Goal: Find specific page/section: Find specific page/section

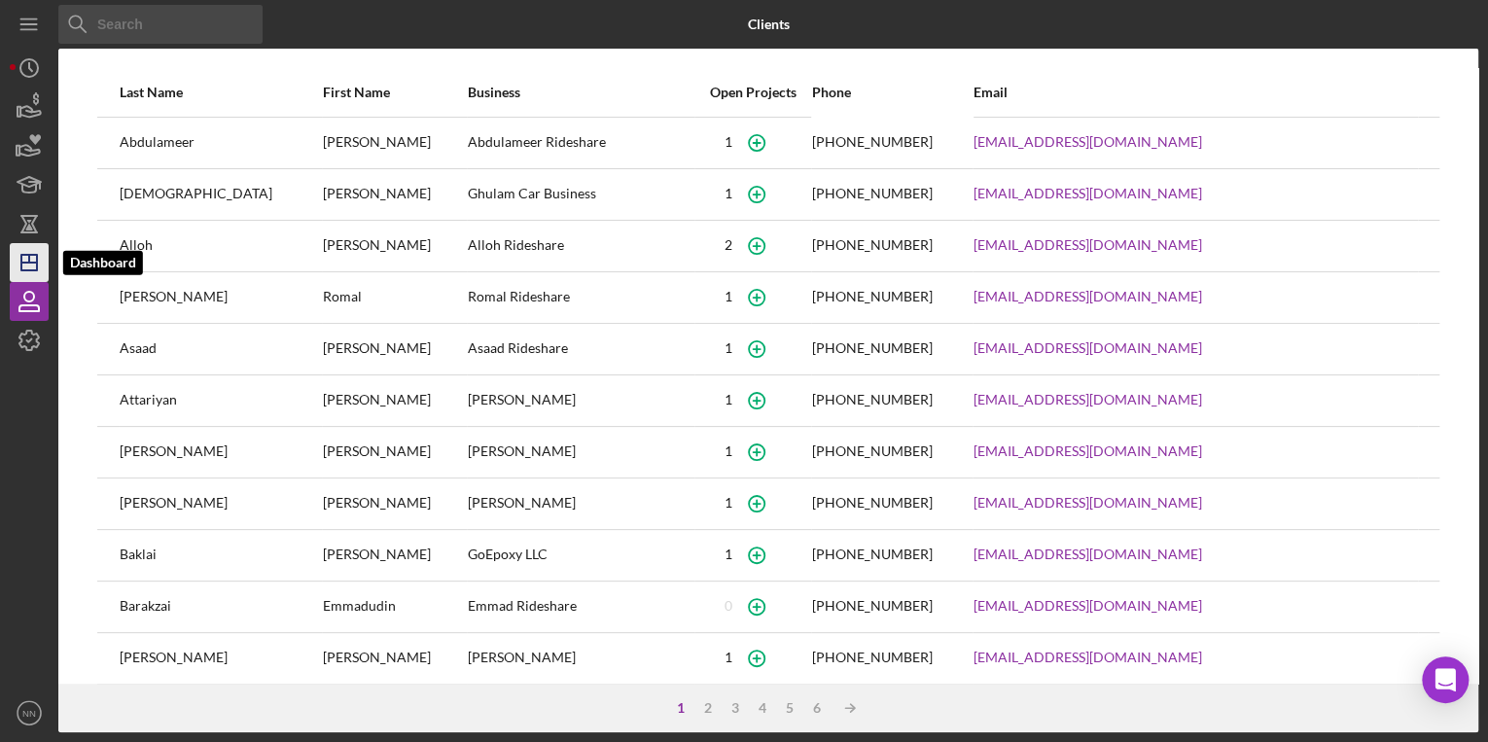
click at [34, 263] on icon "Icon/Dashboard" at bounding box center [29, 262] width 49 height 49
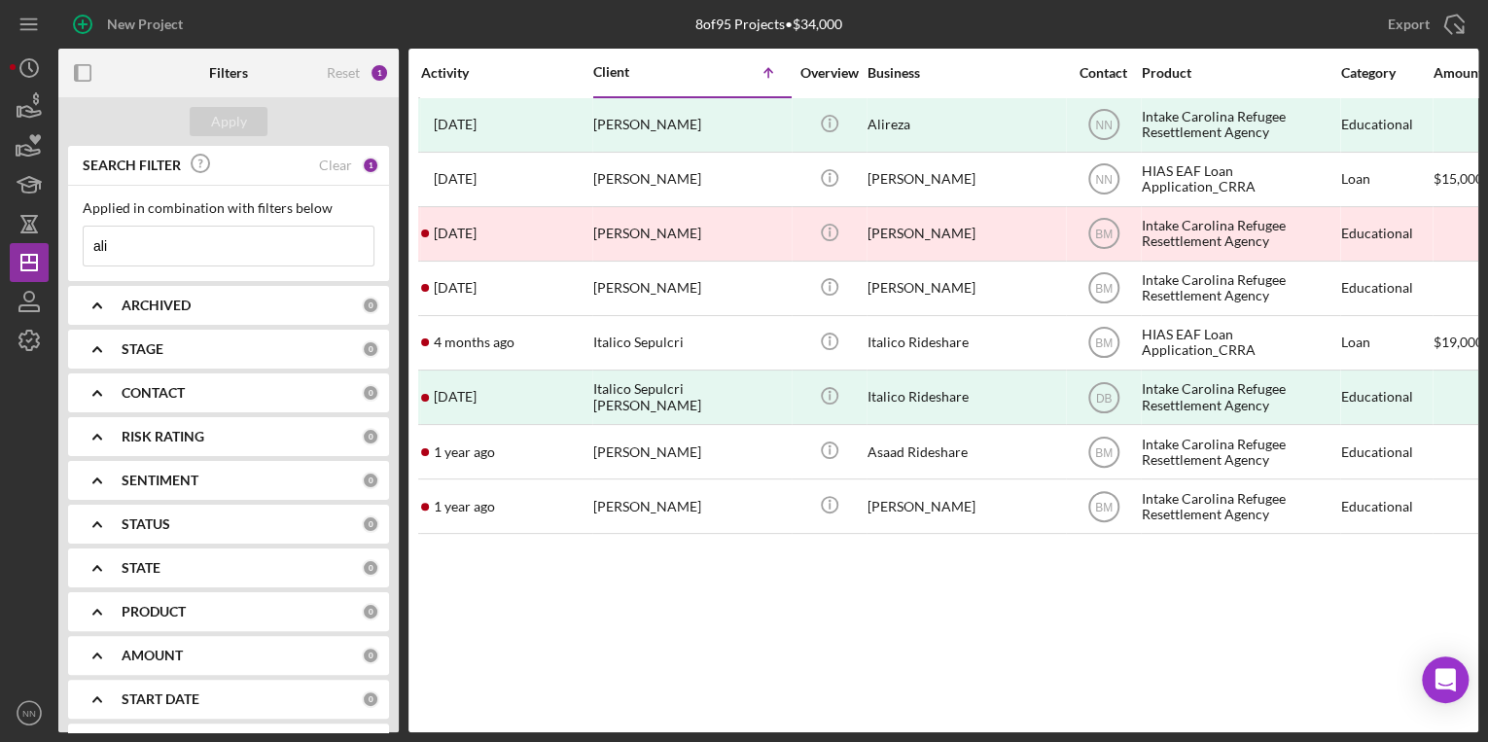
click at [334, 235] on icon "Icon/Menu Close" at bounding box center [353, 246] width 39 height 39
click at [350, 66] on div "Reset" at bounding box center [343, 73] width 33 height 16
click at [244, 122] on div "Apply" at bounding box center [229, 121] width 36 height 29
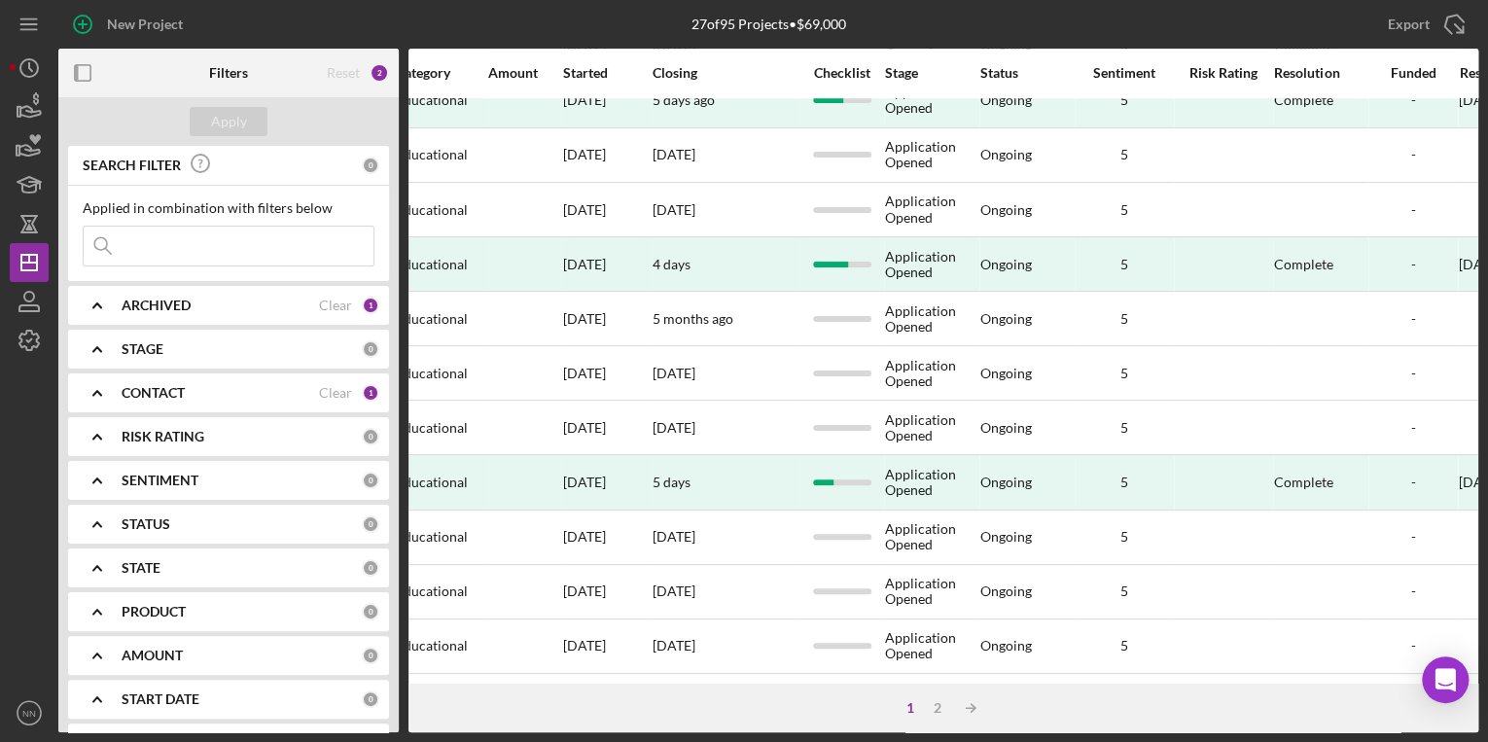
scroll to position [798, 0]
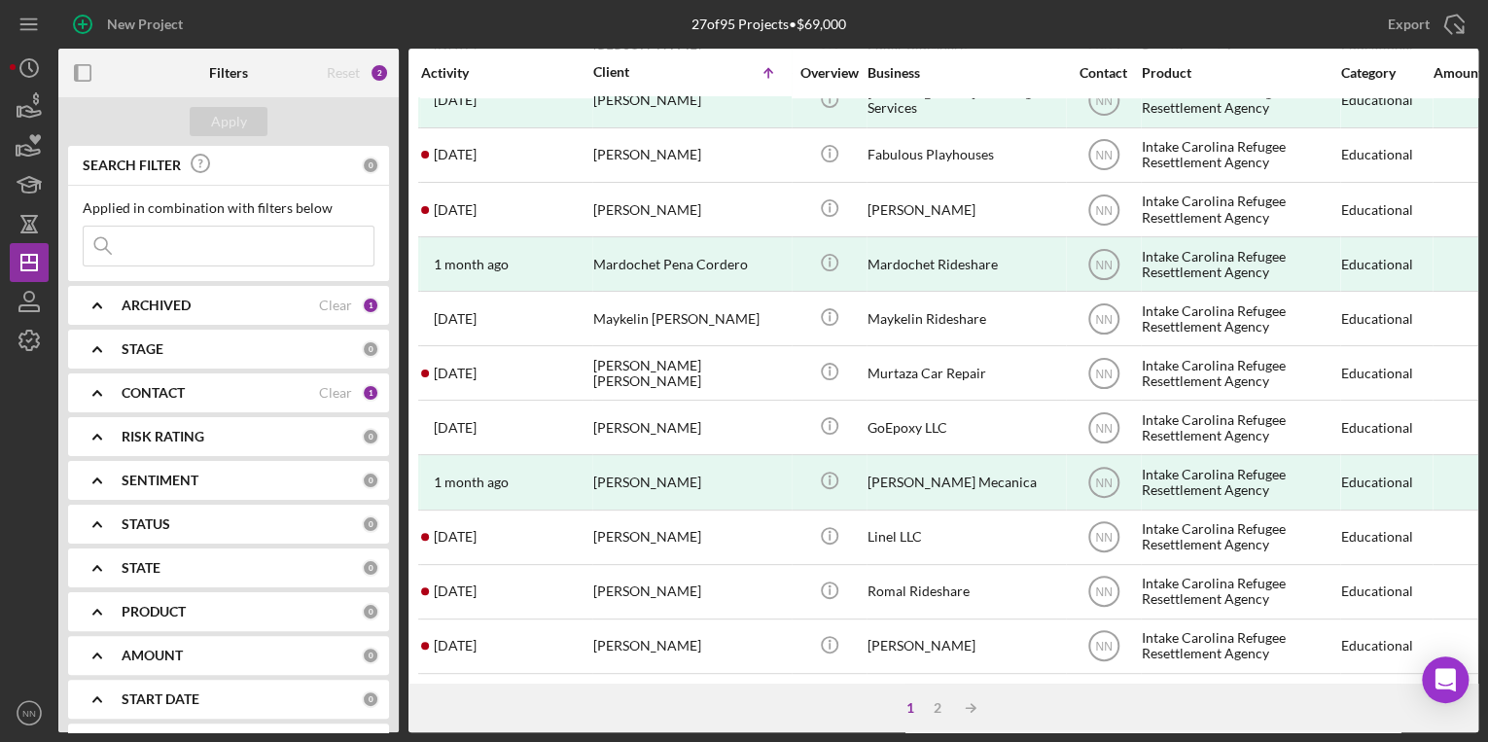
drag, startPoint x: 1480, startPoint y: 482, endPoint x: 1478, endPoint y: 462, distance: 20.5
click at [1478, 462] on div "New Project 27 of 95 Projects • $69,000 ali Export Icon/Export Filters Reset 2 …" at bounding box center [744, 371] width 1488 height 742
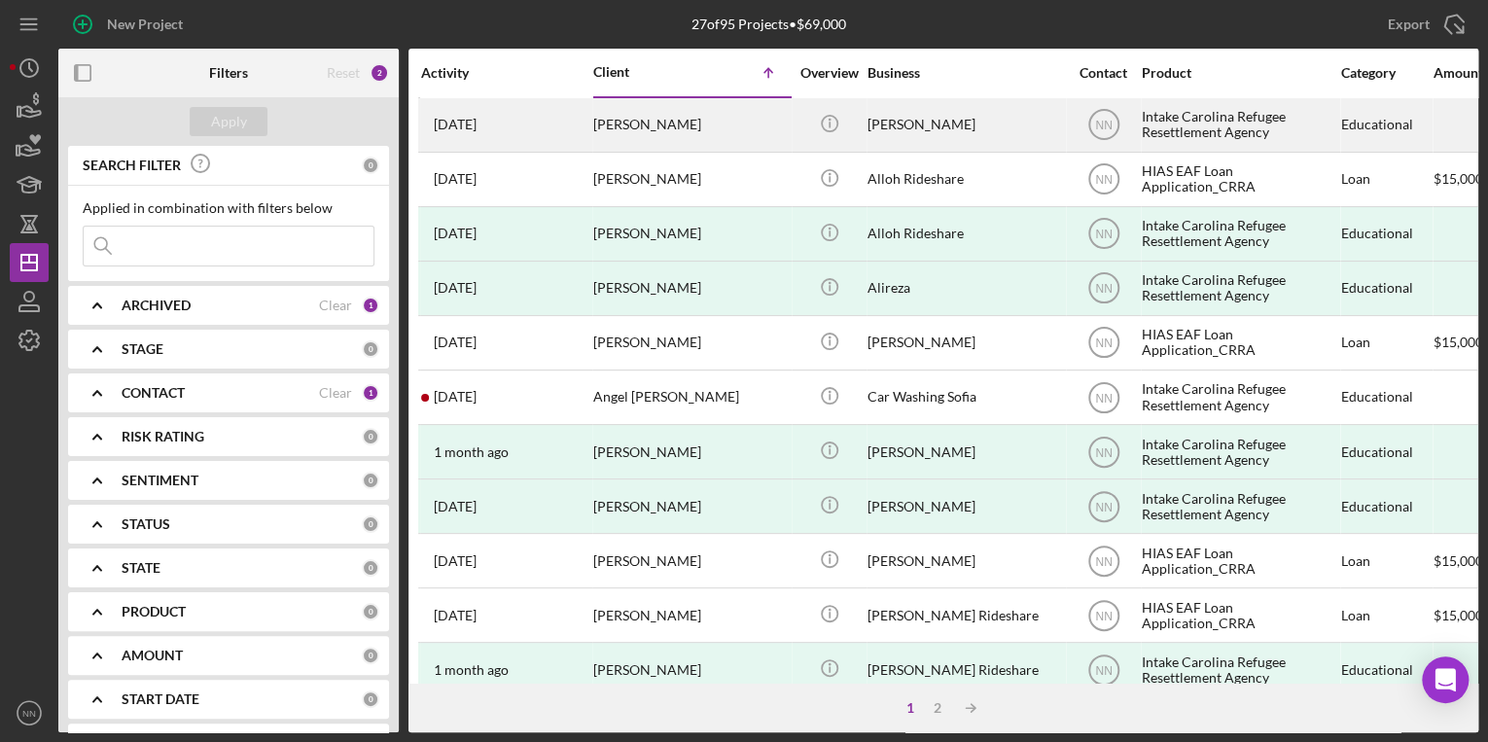
scroll to position [1, 0]
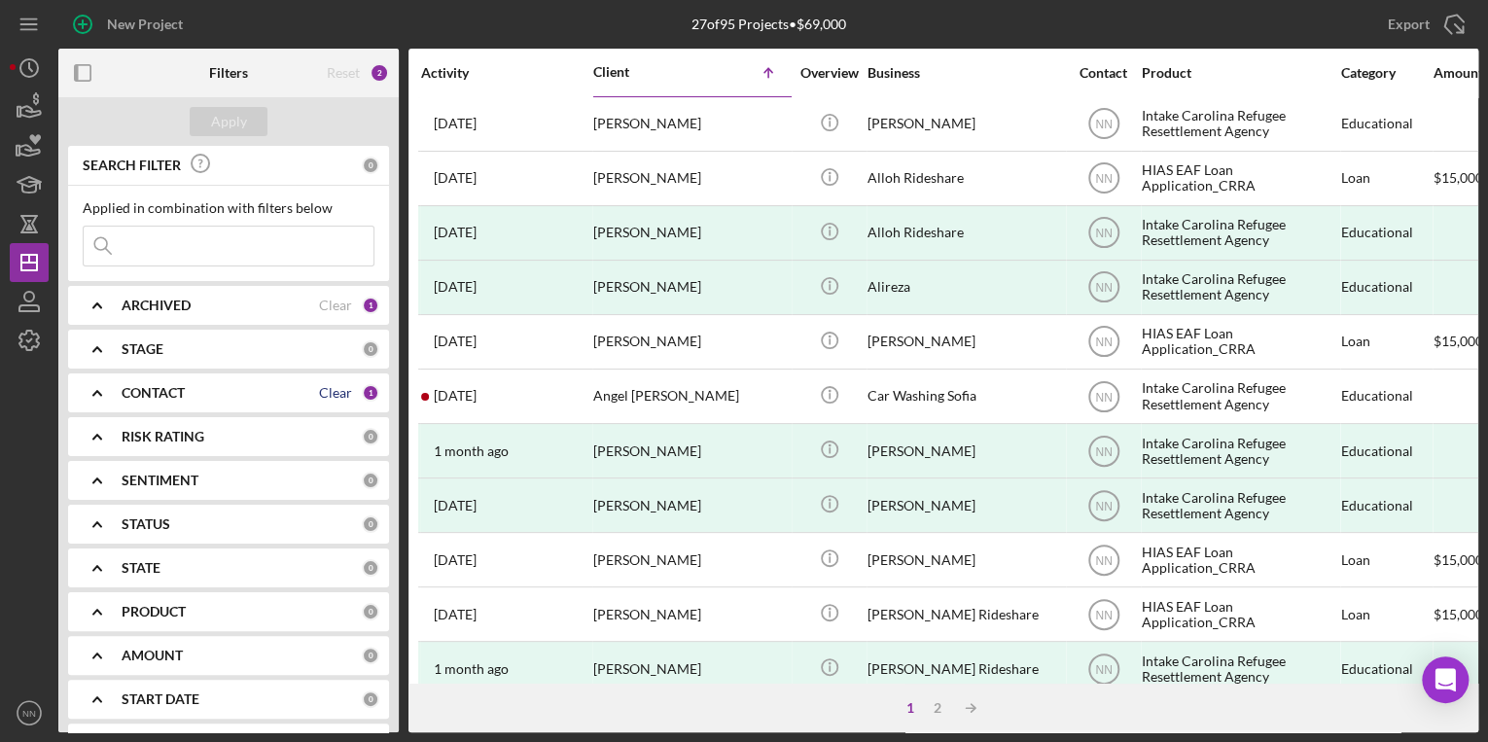
click at [333, 393] on div "Clear" at bounding box center [335, 393] width 33 height 16
click at [337, 307] on div "Clear" at bounding box center [335, 306] width 33 height 16
click at [352, 76] on div "Reset" at bounding box center [343, 73] width 33 height 16
click at [157, 260] on input at bounding box center [229, 246] width 290 height 39
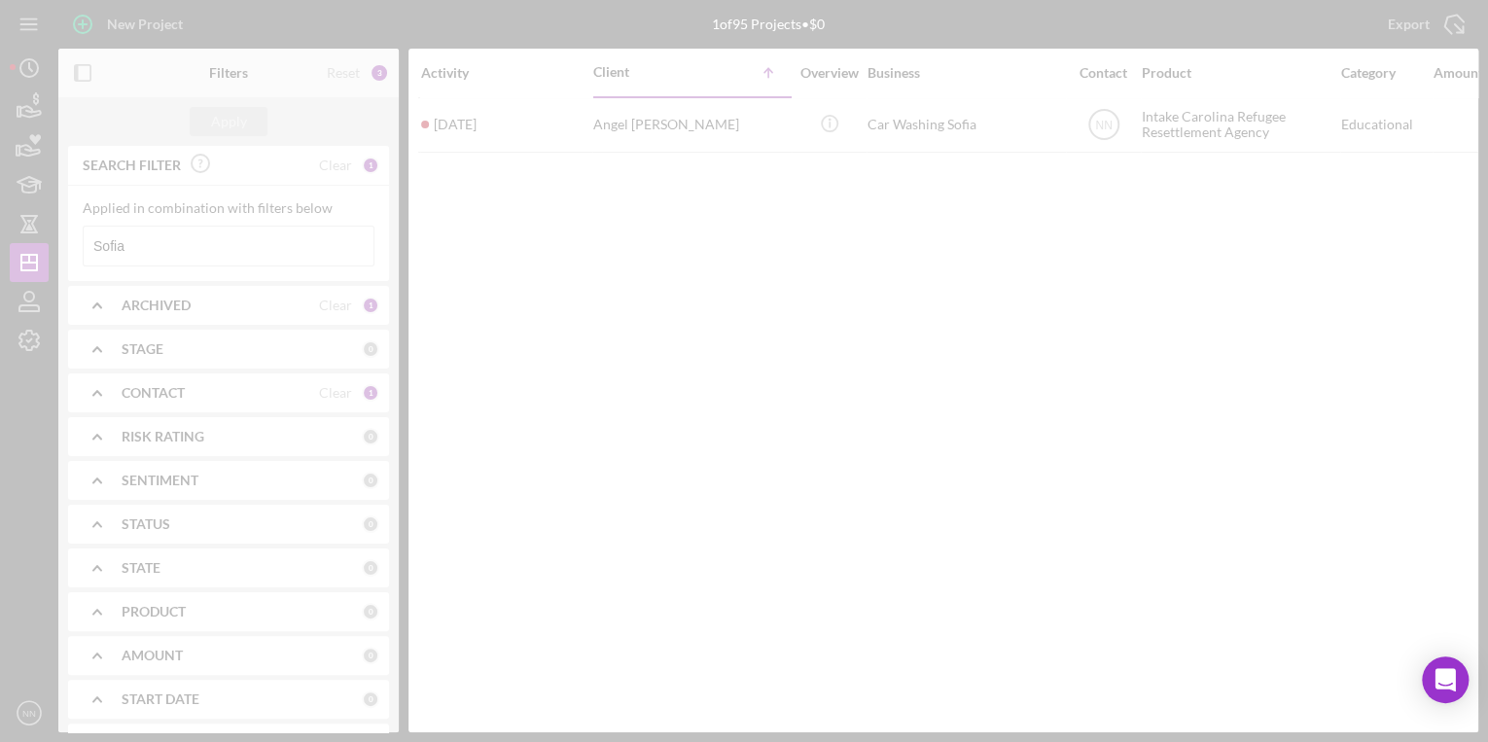
scroll to position [0, 0]
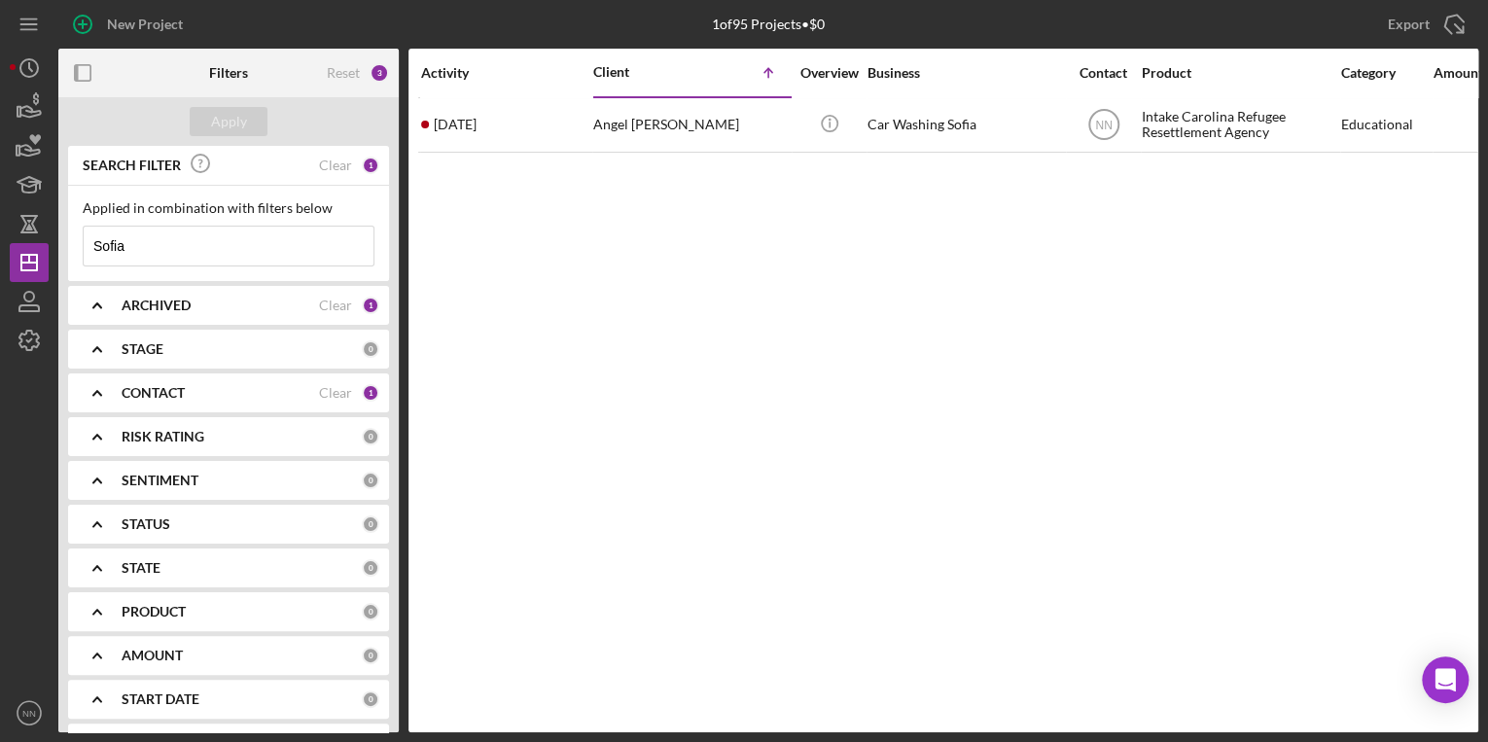
drag, startPoint x: 237, startPoint y: 249, endPoint x: 54, endPoint y: 228, distance: 183.9
click at [54, 228] on div "New Project 1 of 95 Projects • $0 ali Export Icon/Export Filters Reset 3 Apply …" at bounding box center [744, 366] width 1468 height 732
type input "loan"
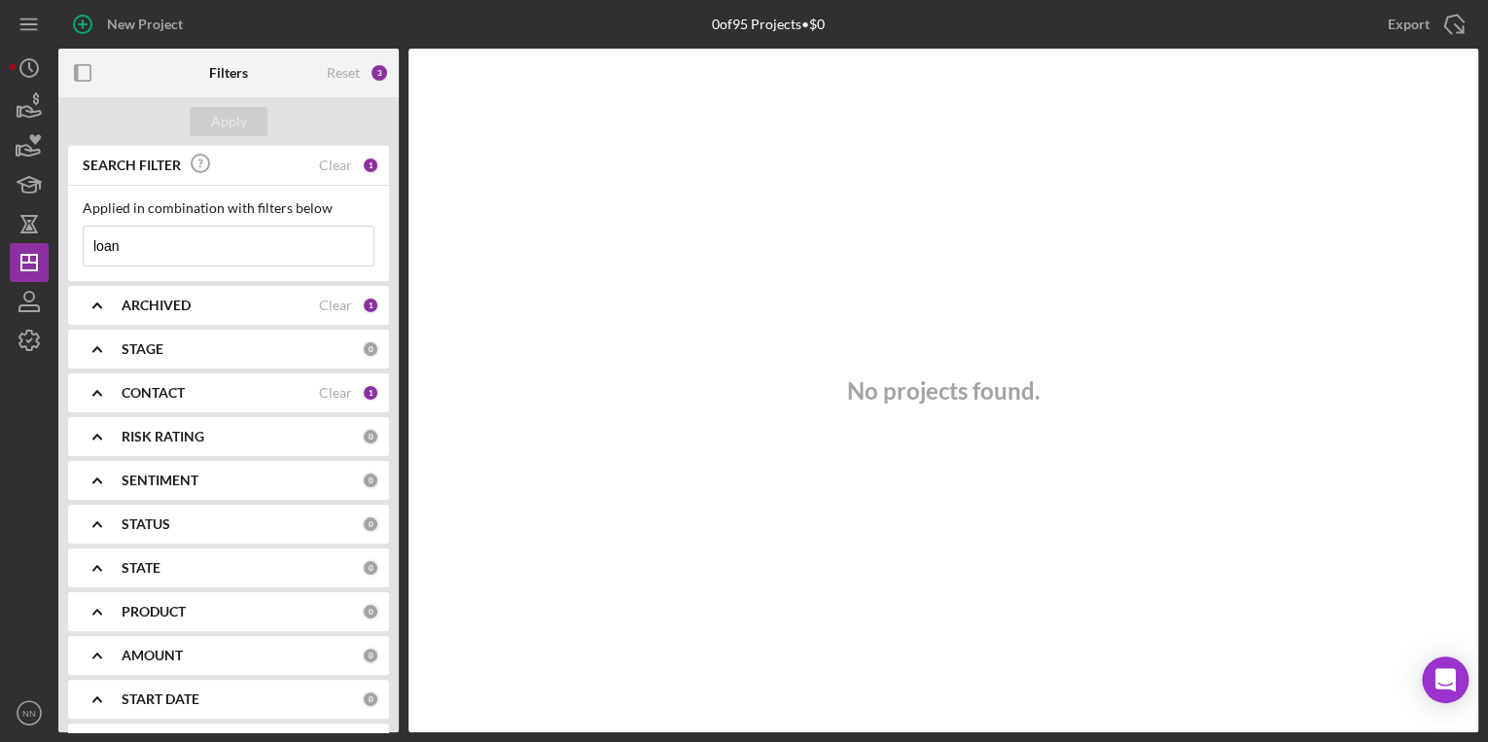
drag, startPoint x: 97, startPoint y: 245, endPoint x: 63, endPoint y: 249, distance: 34.3
click at [63, 249] on div "SEARCH FILTER Clear 1 Applied in combination with filters below loan Icon/Menu …" at bounding box center [228, 439] width 340 height 586
click at [111, 351] on icon "Icon/Expander" at bounding box center [97, 349] width 49 height 49
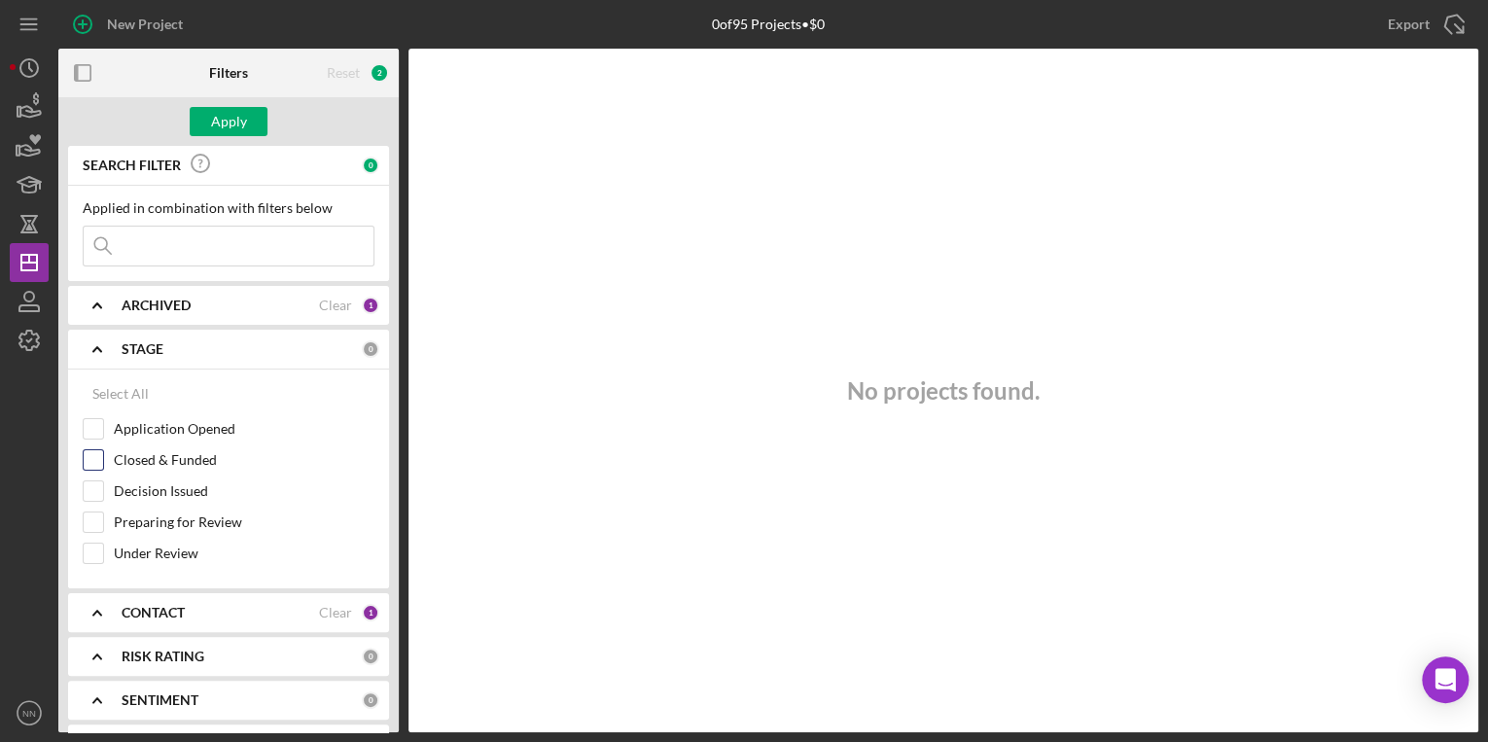
click at [93, 463] on input "Closed & Funded" at bounding box center [93, 459] width 19 height 19
checkbox input "true"
click at [262, 124] on button "Apply" at bounding box center [229, 121] width 78 height 29
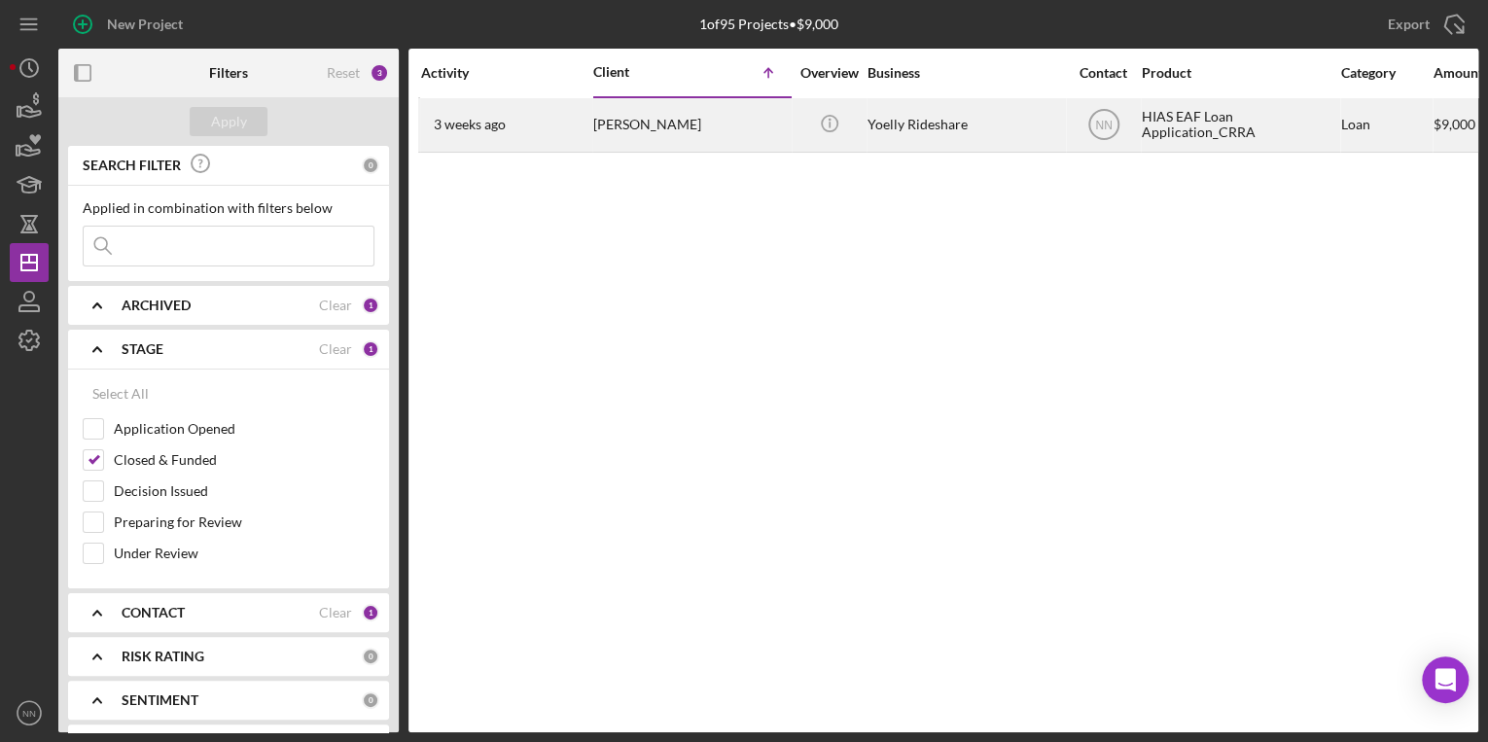
click at [677, 125] on div "[PERSON_NAME]" at bounding box center [690, 125] width 194 height 52
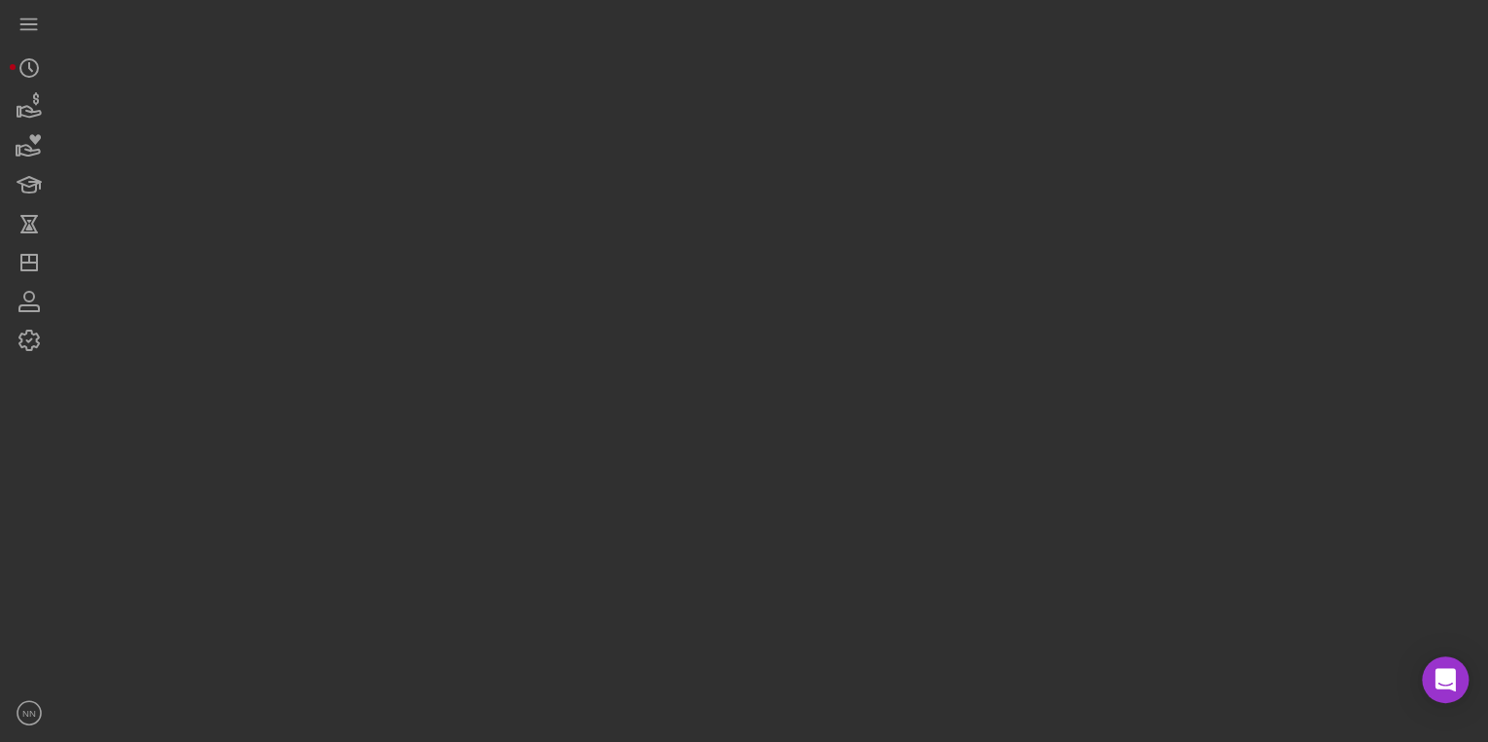
click at [677, 125] on div at bounding box center [768, 366] width 1420 height 732
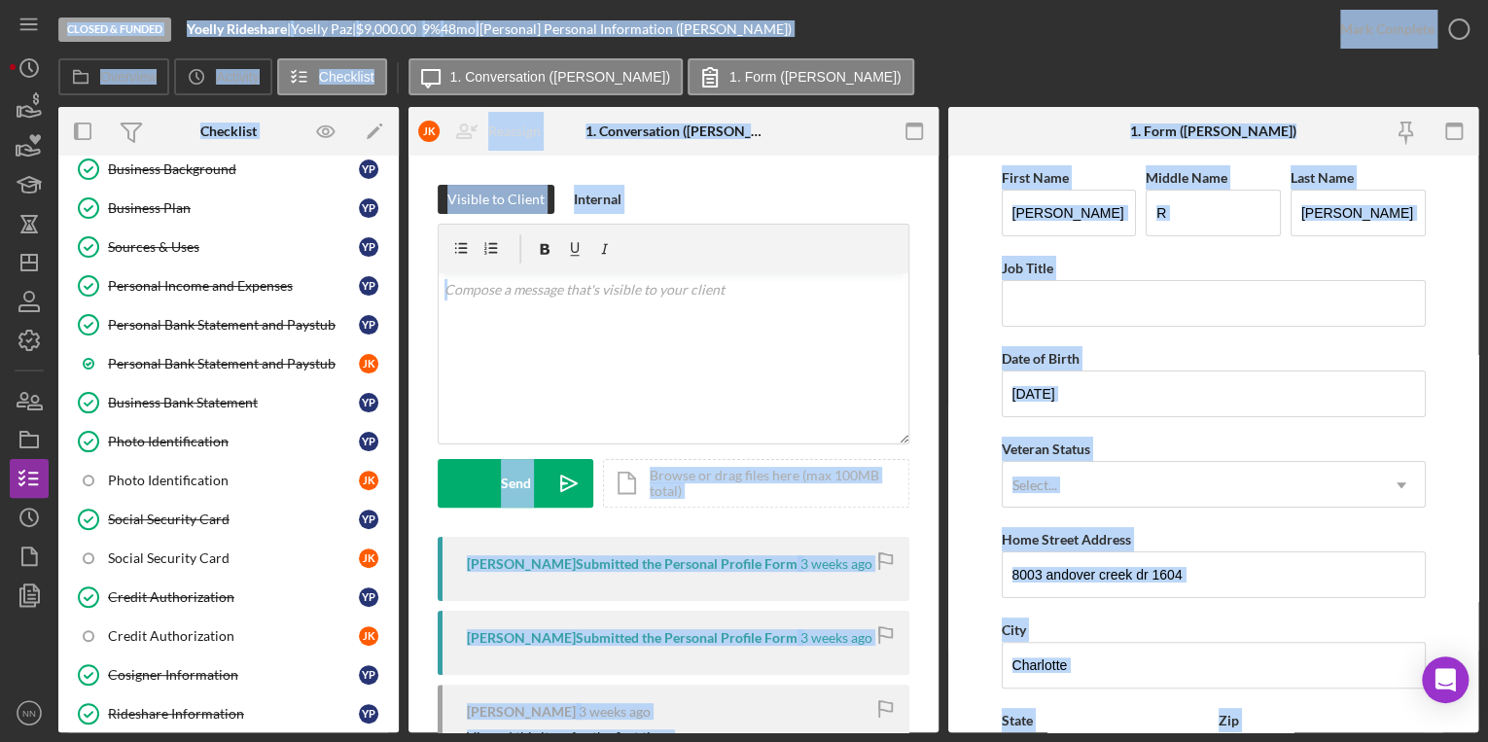
scroll to position [313, 0]
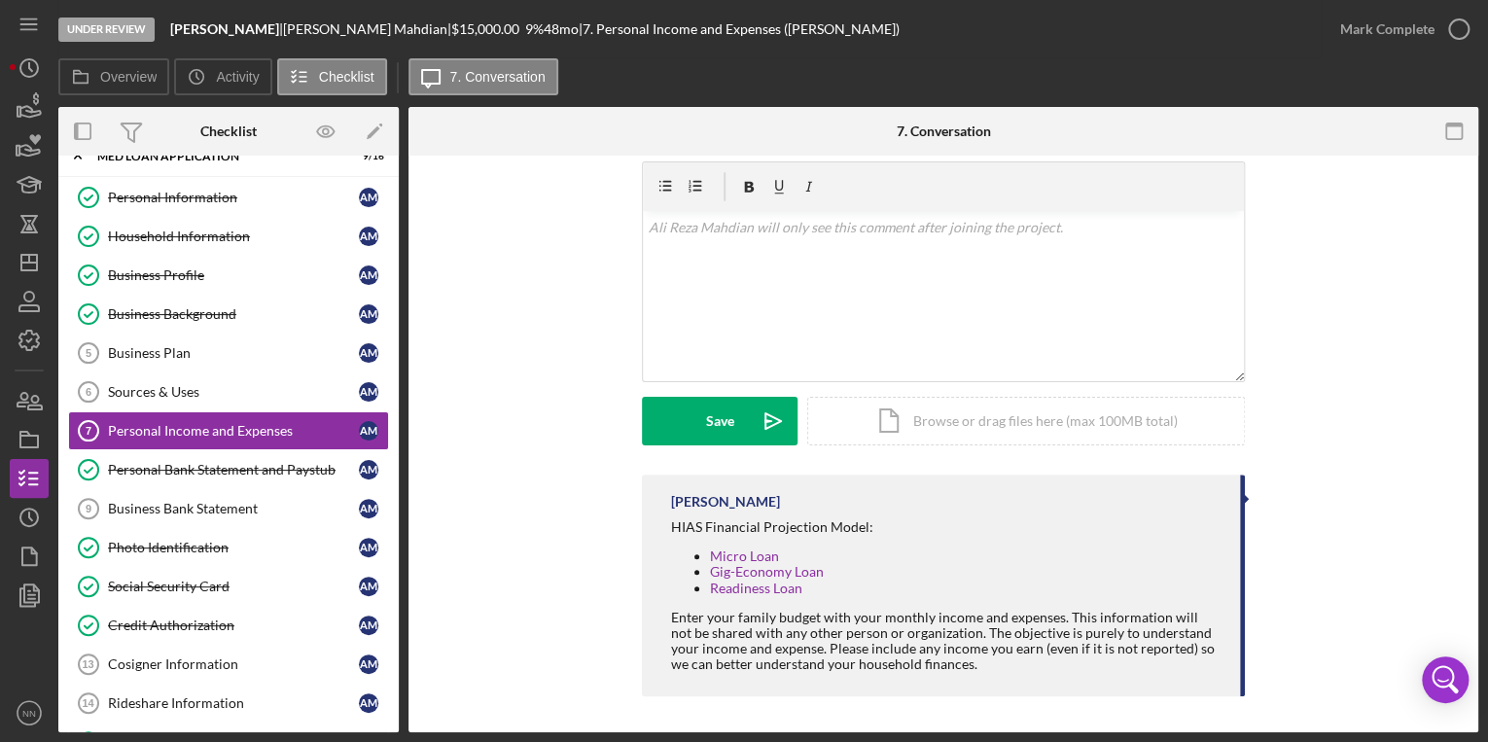
scroll to position [43, 0]
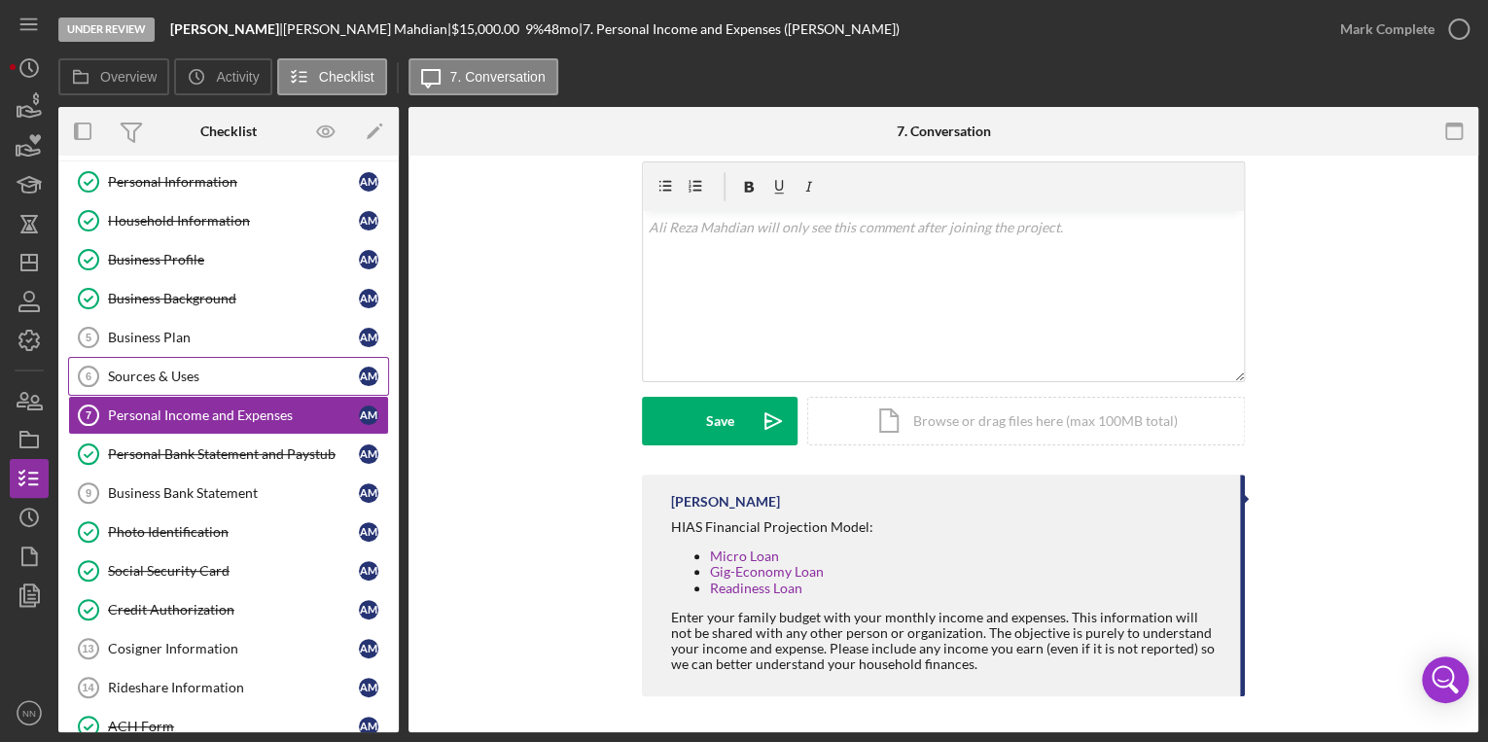
click at [234, 369] on div "Sources & Uses" at bounding box center [233, 377] width 251 height 16
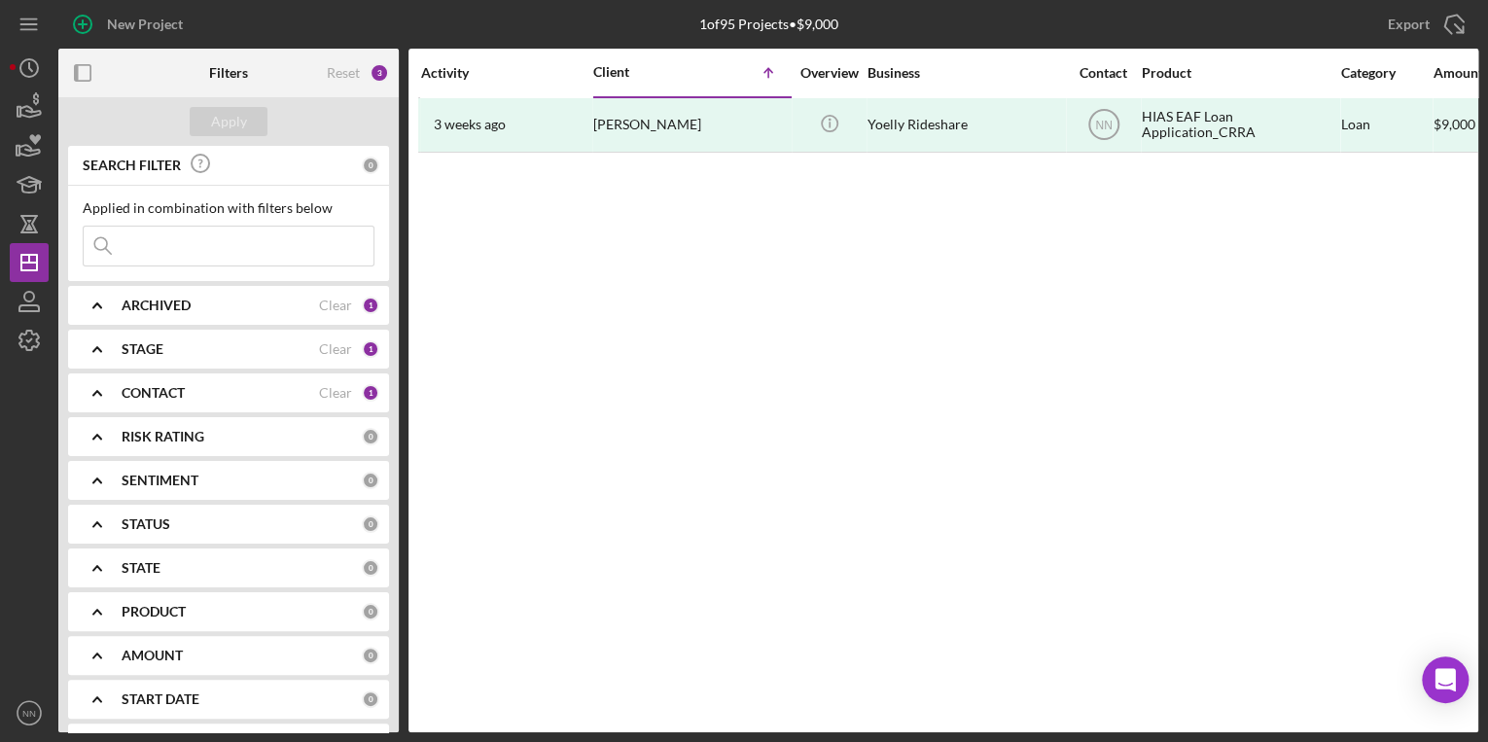
click at [195, 249] on input at bounding box center [229, 246] width 290 height 39
type input "[PERSON_NAME]"
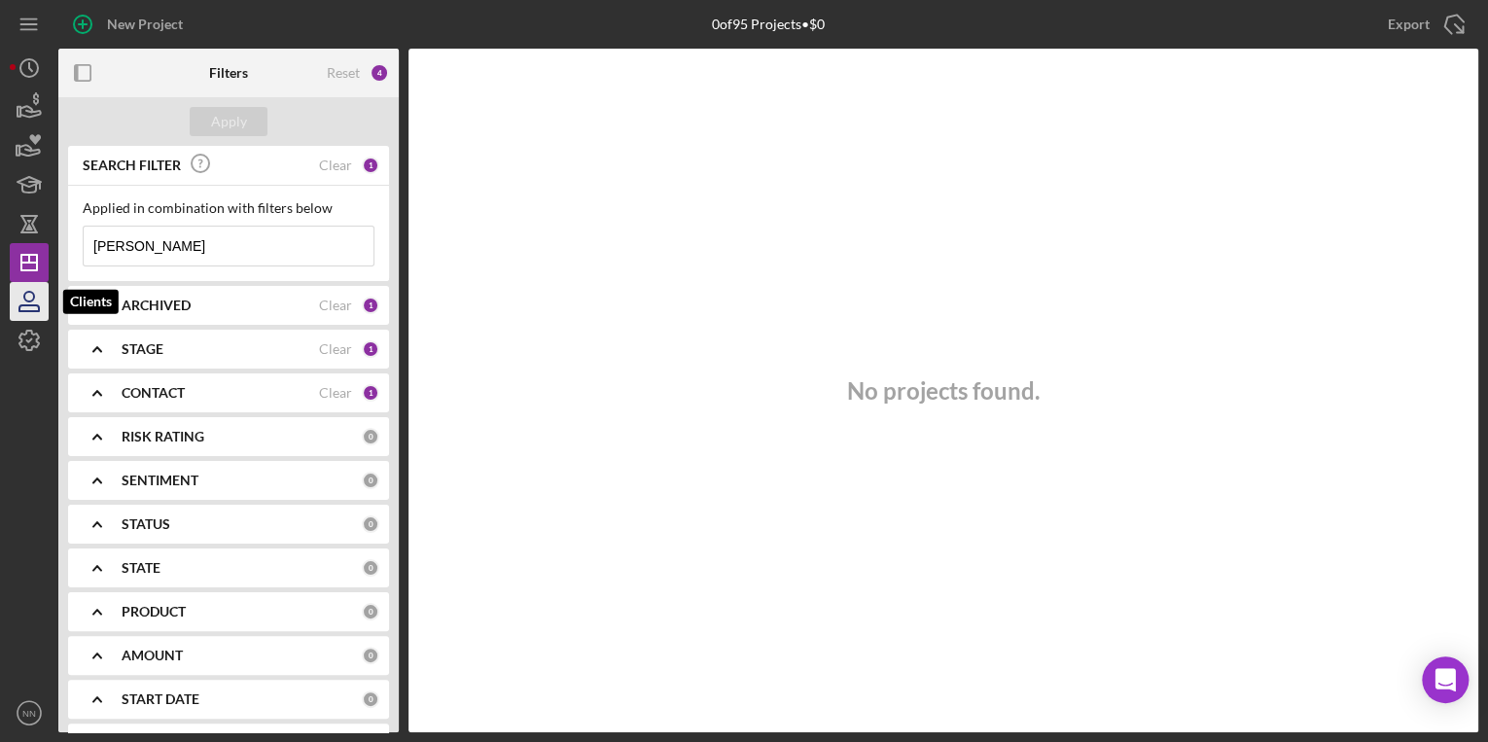
click at [32, 299] on icon "button" at bounding box center [29, 297] width 10 height 10
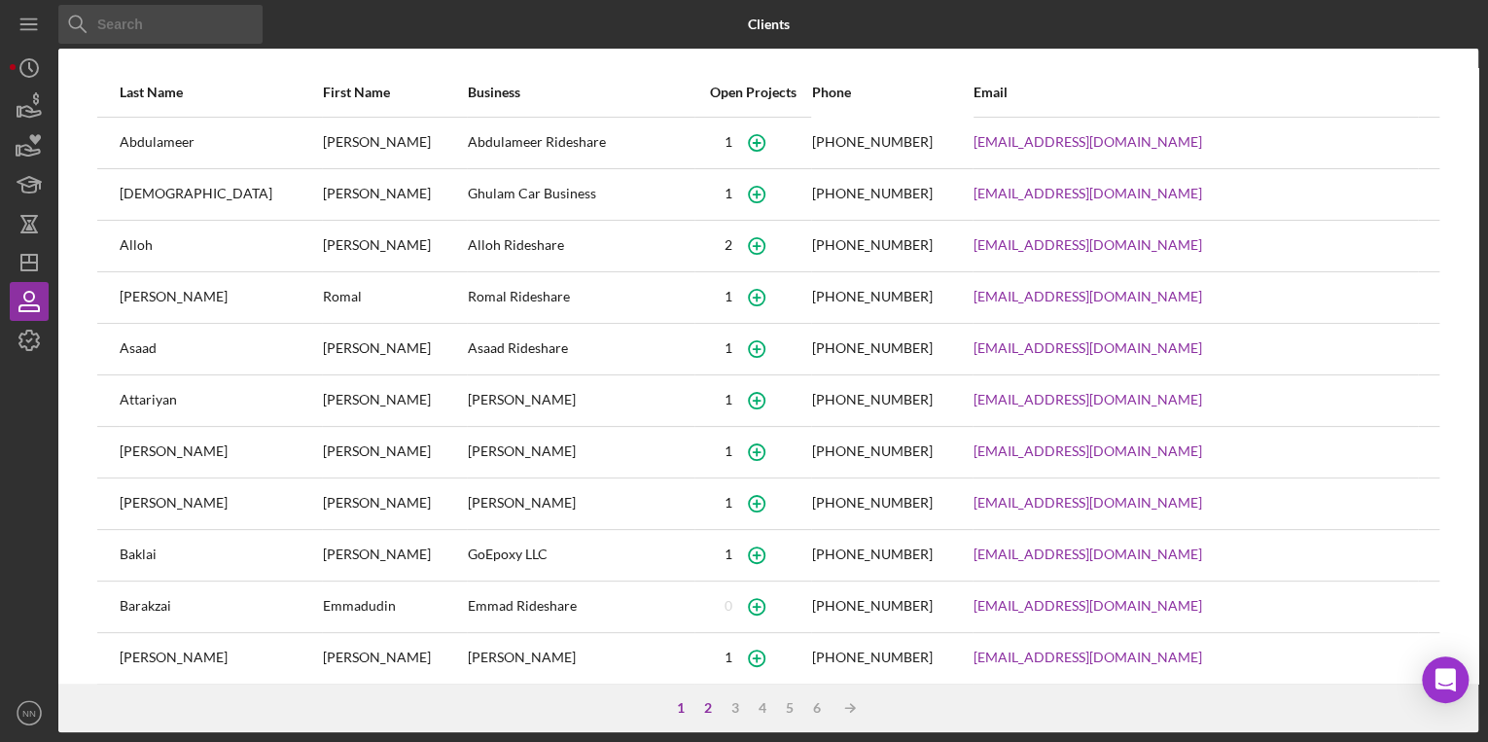
click at [700, 702] on div "2" at bounding box center [707, 708] width 27 height 16
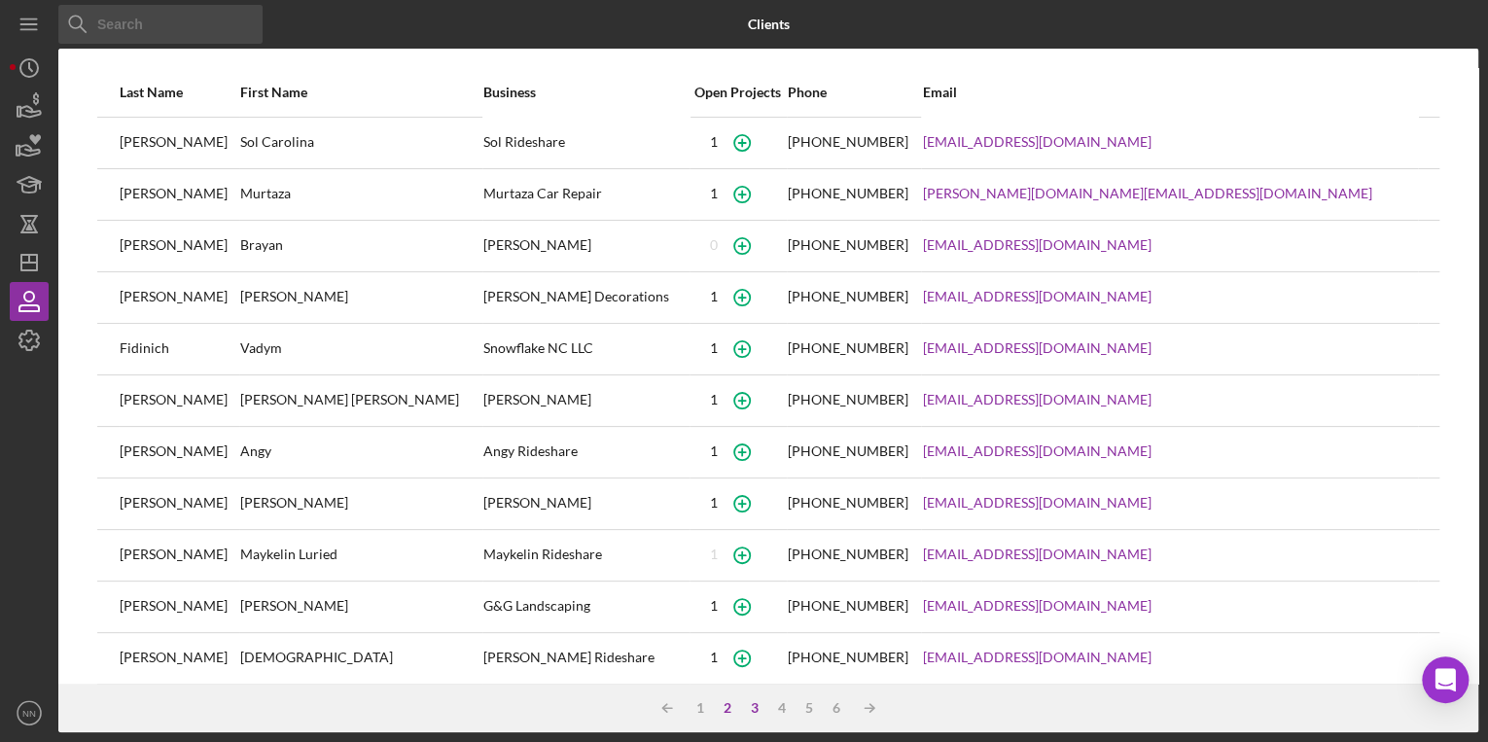
click at [751, 704] on div "3" at bounding box center [754, 708] width 27 height 16
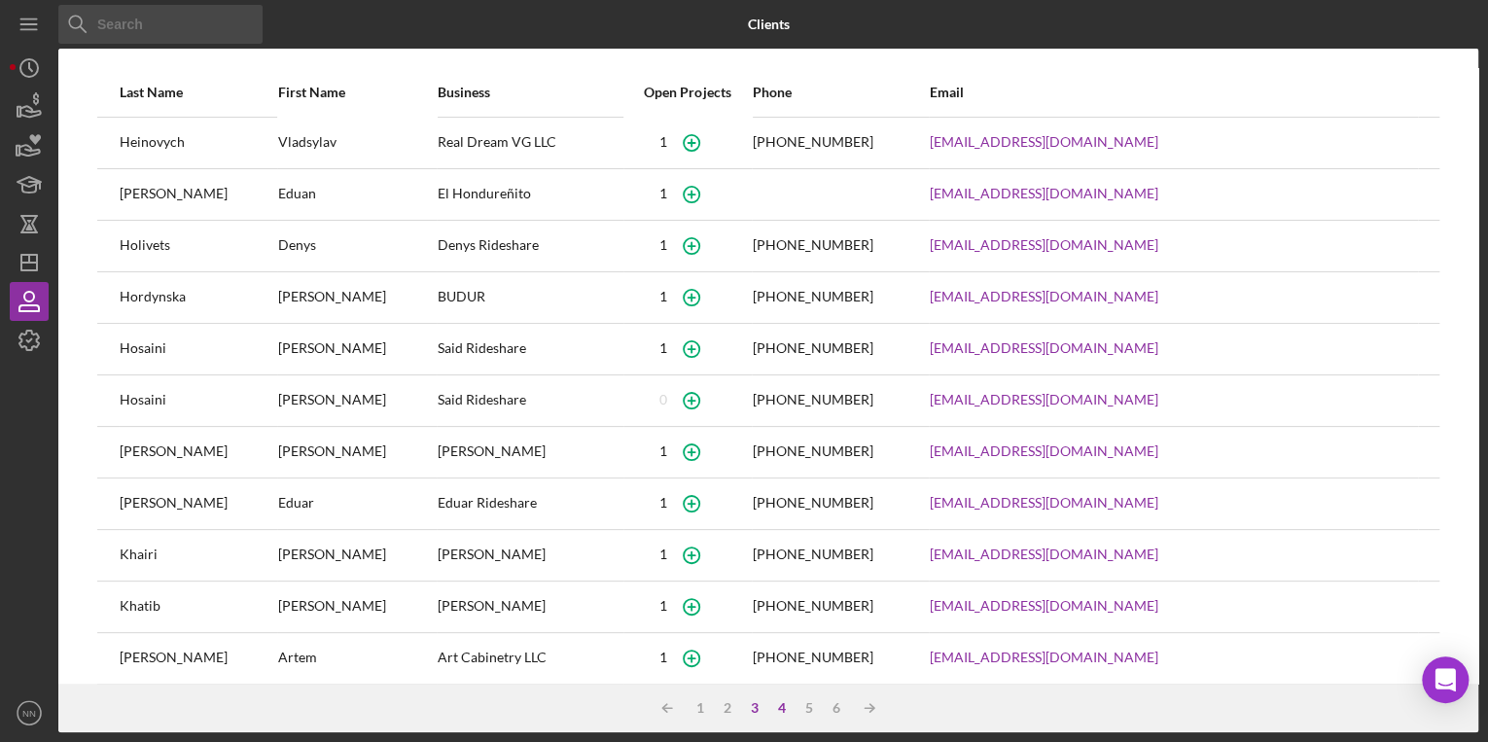
click at [776, 706] on div "4" at bounding box center [781, 708] width 27 height 16
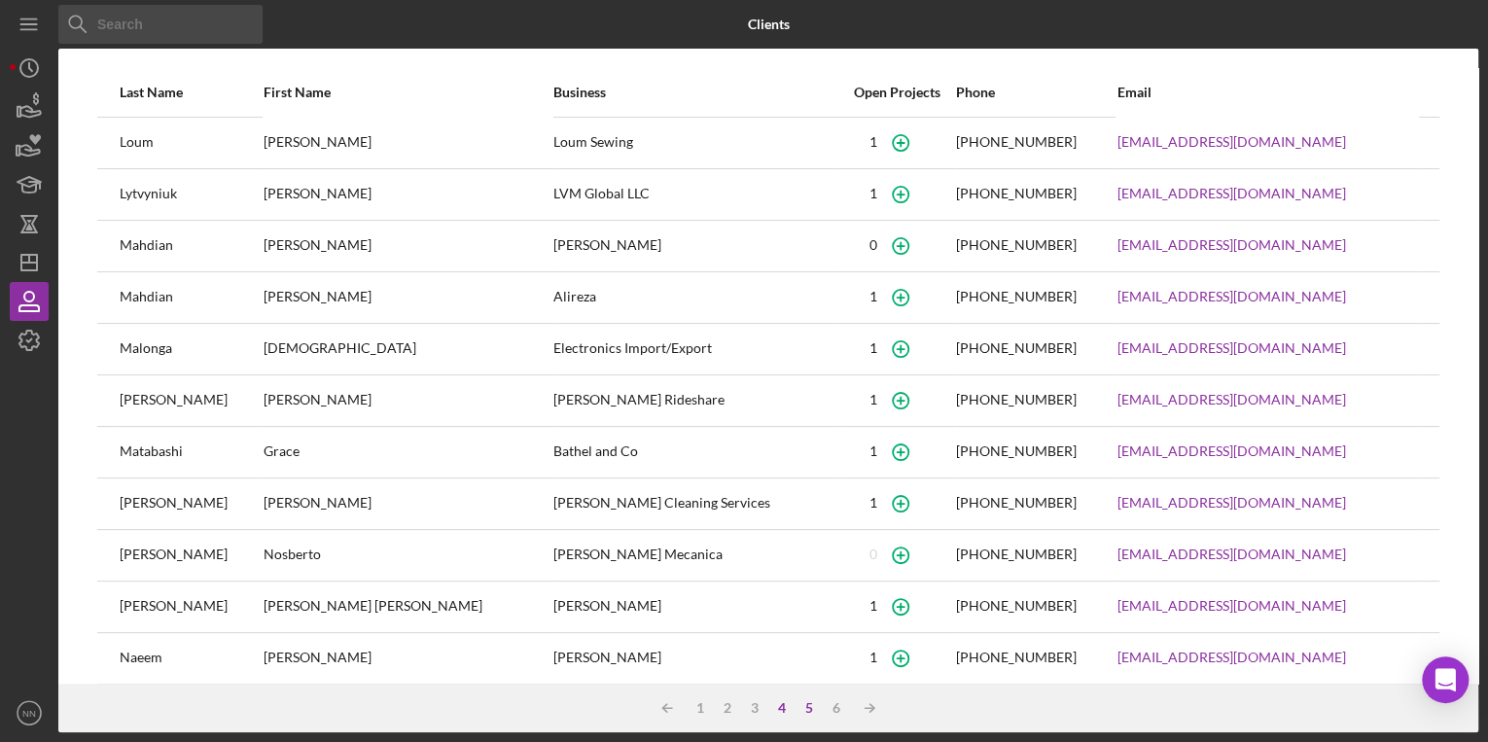
click at [814, 708] on div "5" at bounding box center [808, 708] width 27 height 16
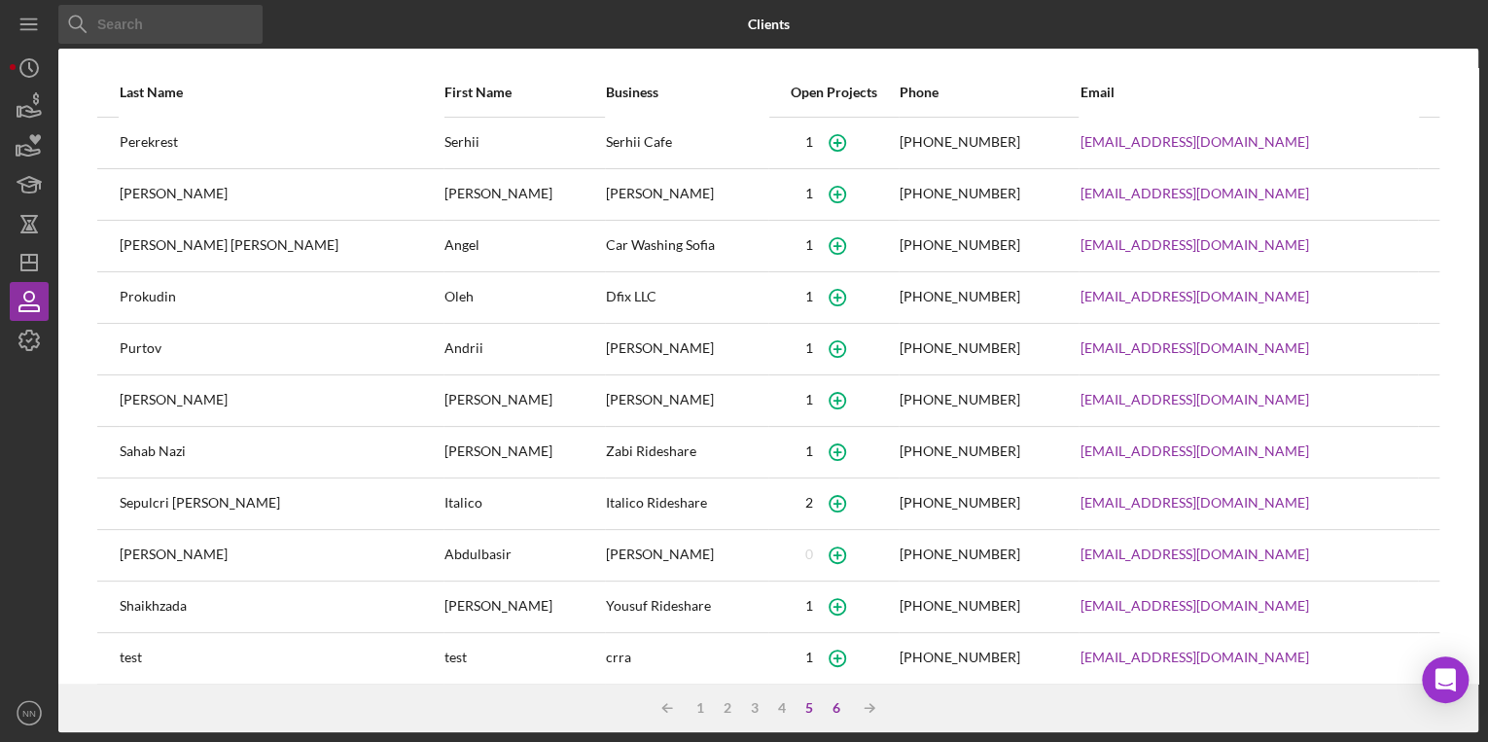
click at [840, 708] on div "6" at bounding box center [836, 708] width 27 height 16
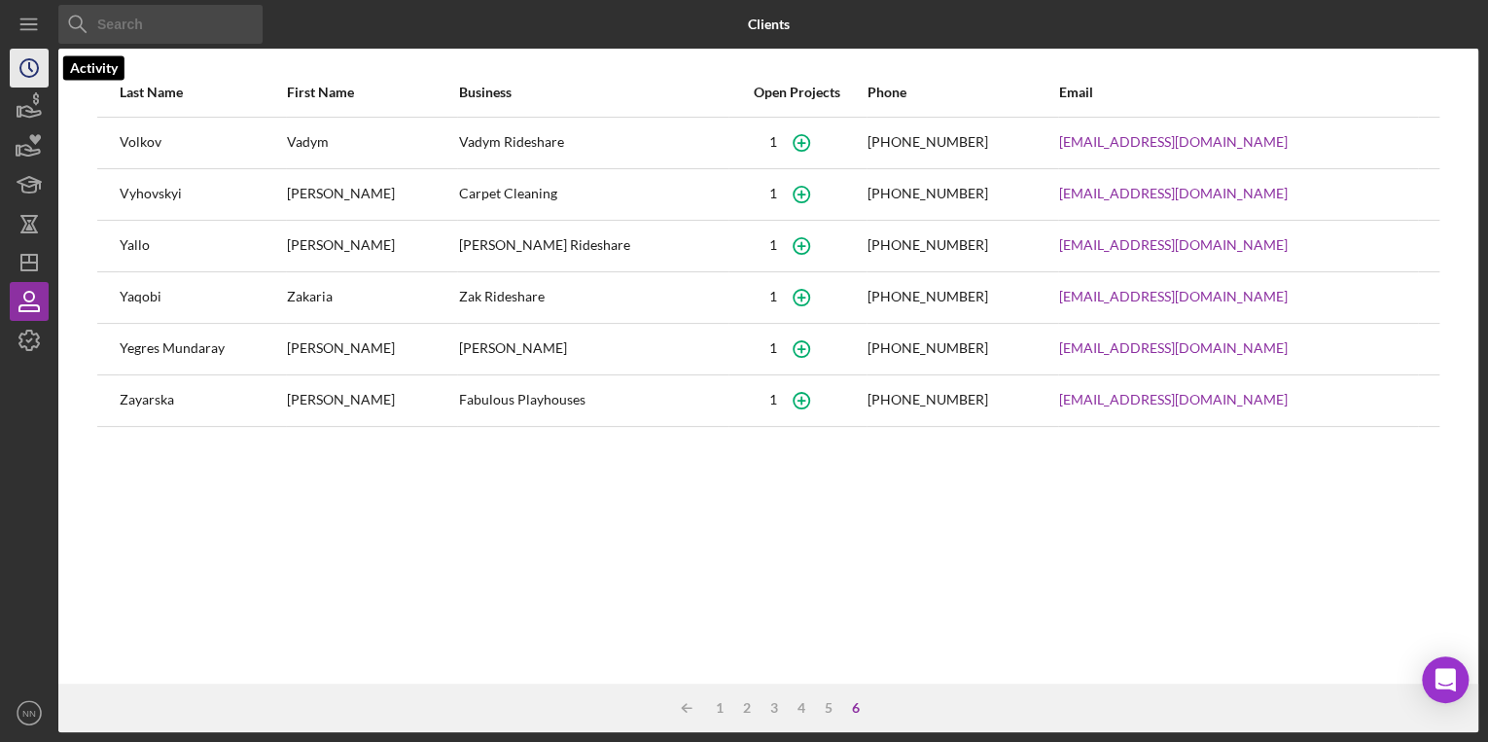
click at [43, 61] on icon "Icon/History" at bounding box center [29, 68] width 49 height 49
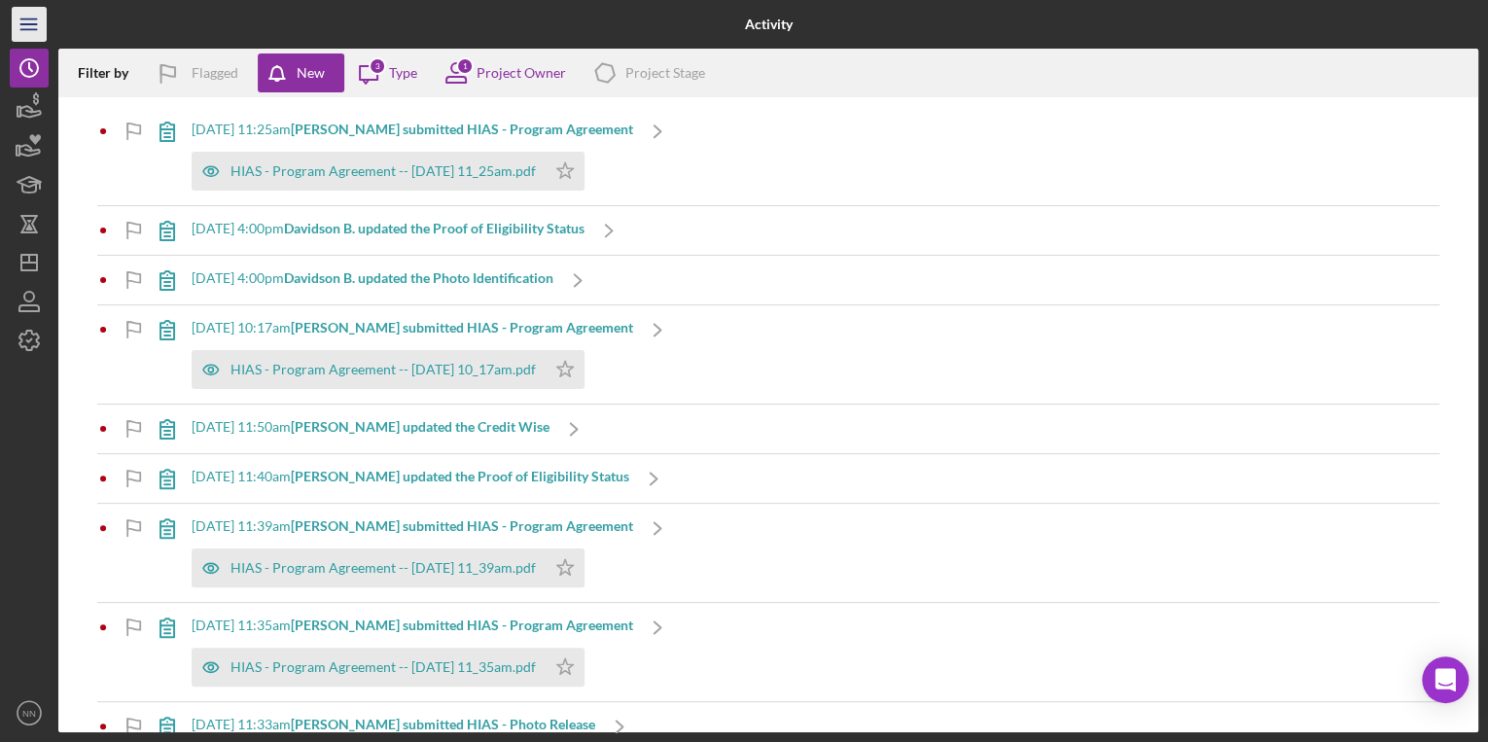
click at [34, 21] on icon "Icon/Menu" at bounding box center [30, 25] width 44 height 44
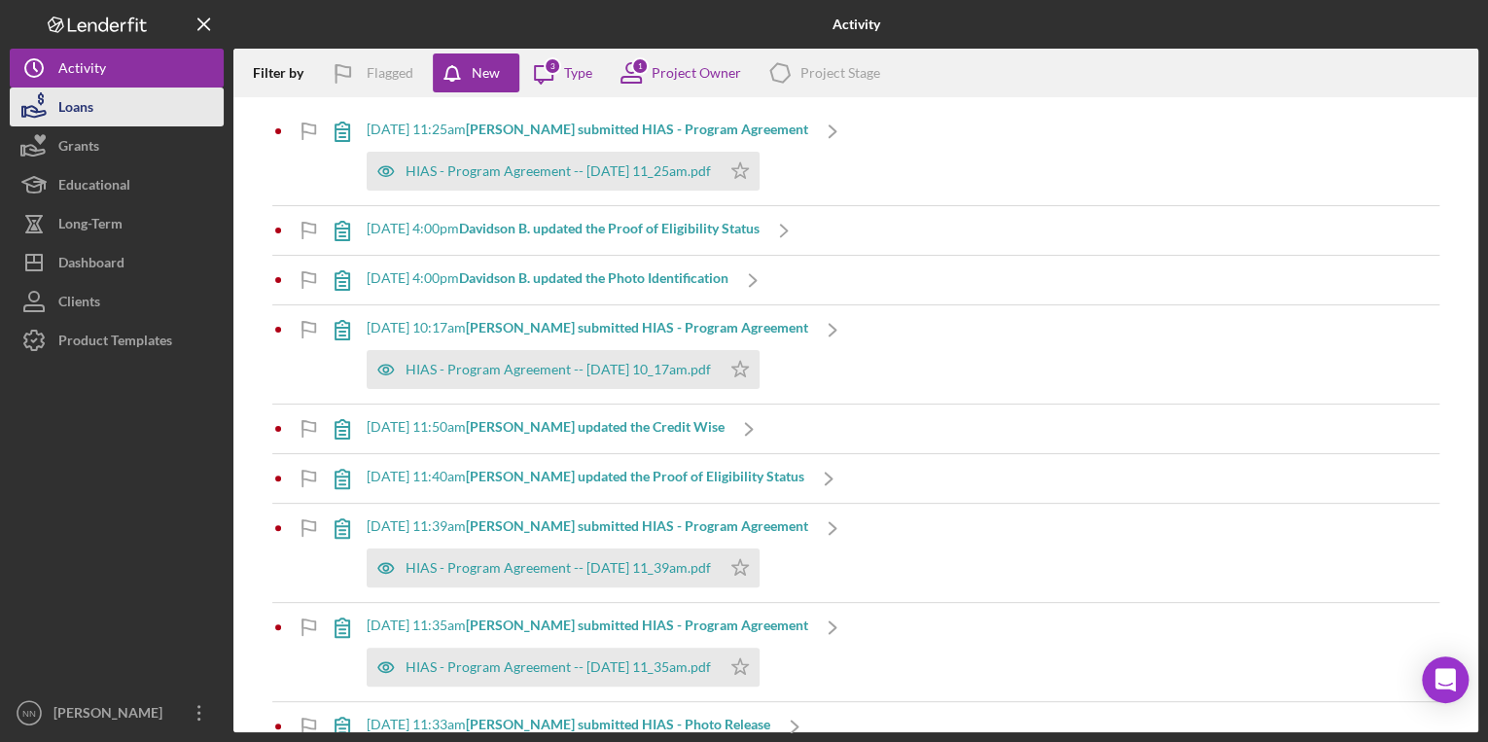
click at [88, 99] on div "Loans" at bounding box center [75, 110] width 35 height 44
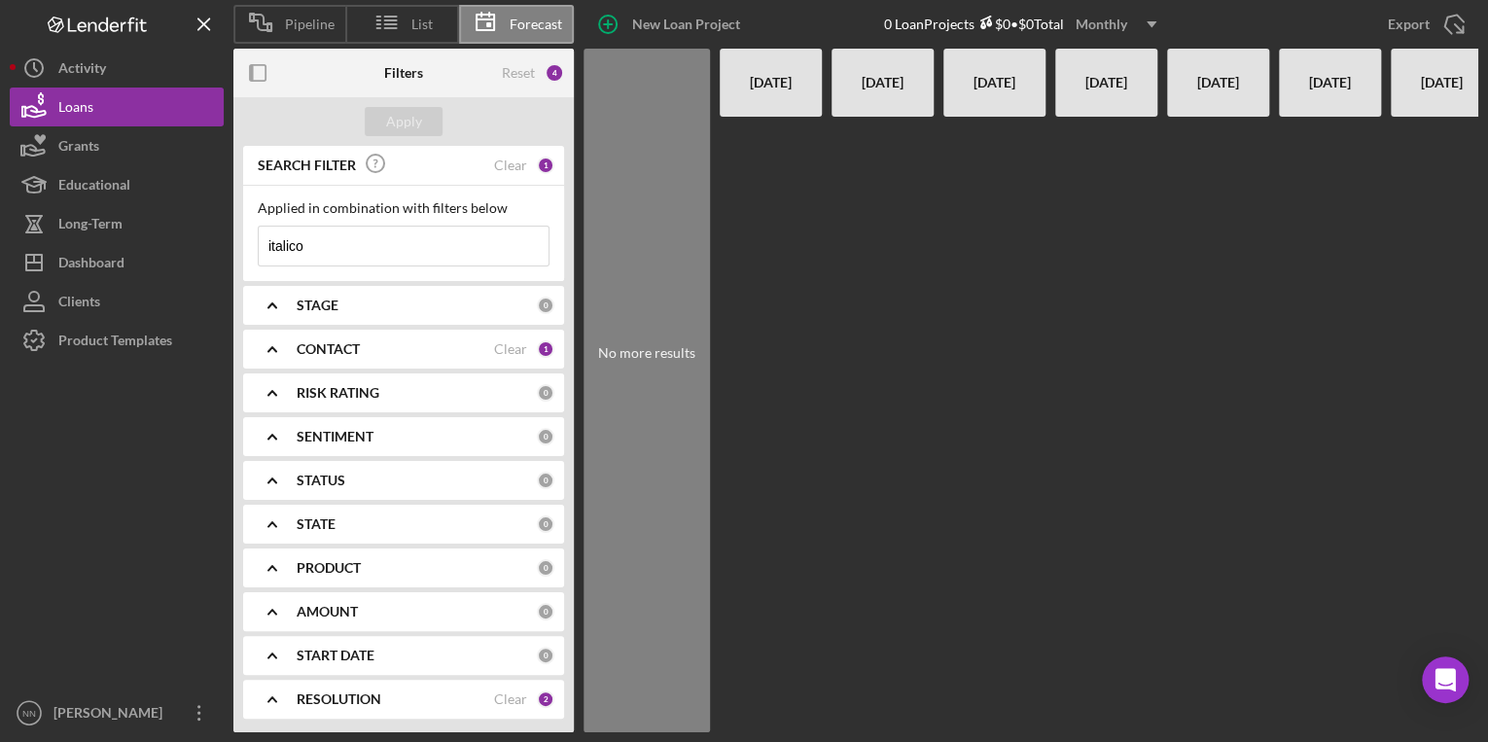
drag, startPoint x: 332, startPoint y: 242, endPoint x: 240, endPoint y: 242, distance: 91.4
click at [240, 242] on div "SEARCH FILTER Clear 1 Applied in combination with filters below italico Icon/Me…" at bounding box center [403, 439] width 340 height 586
paste input "Lytvyniuk"
type input "Lytvyniuk"
